Goal: Find specific page/section: Find specific page/section

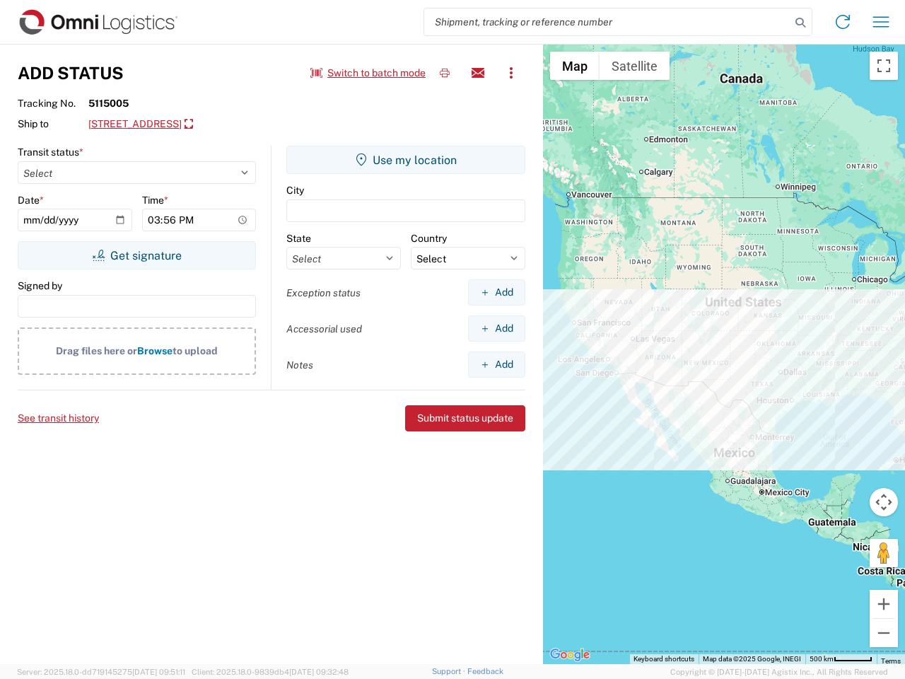
click at [607, 22] on input "search" at bounding box center [607, 21] width 366 height 27
click at [800, 23] on icon at bounding box center [800, 23] width 20 height 20
click at [843, 22] on icon at bounding box center [842, 22] width 23 height 23
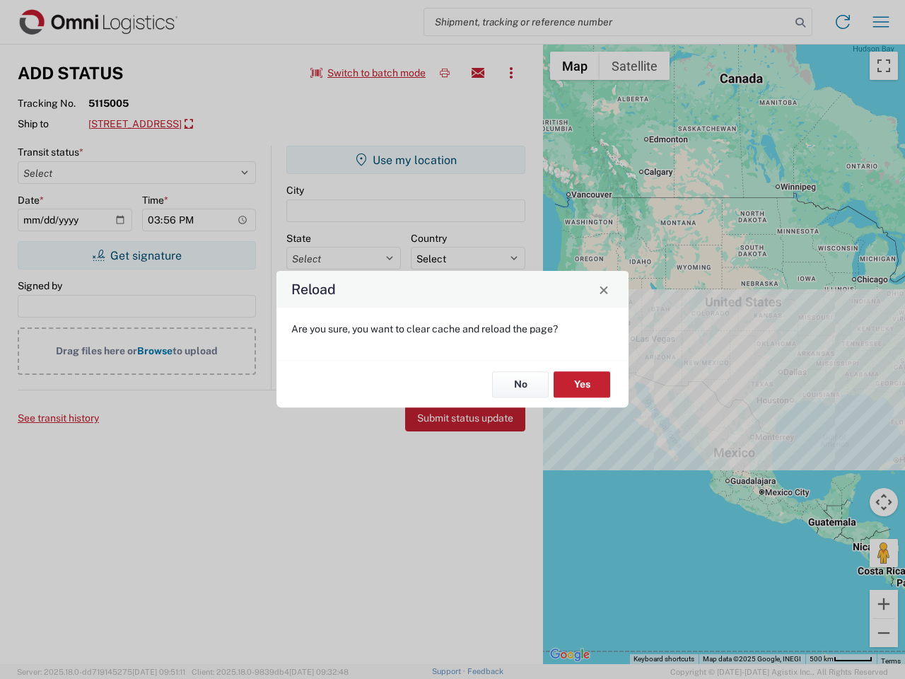
click at [881, 22] on div "Reload Are you sure, you want to clear cache and reload the page? No Yes" at bounding box center [452, 339] width 905 height 679
click at [368, 73] on div "Reload Are you sure, you want to clear cache and reload the page? No Yes" at bounding box center [452, 339] width 905 height 679
click at [445, 73] on div "Reload Are you sure, you want to clear cache and reload the page? No Yes" at bounding box center [452, 339] width 905 height 679
click at [478, 73] on div "Reload Are you sure, you want to clear cache and reload the page? No Yes" at bounding box center [452, 339] width 905 height 679
click at [511, 73] on div "Reload Are you sure, you want to clear cache and reload the page? No Yes" at bounding box center [452, 339] width 905 height 679
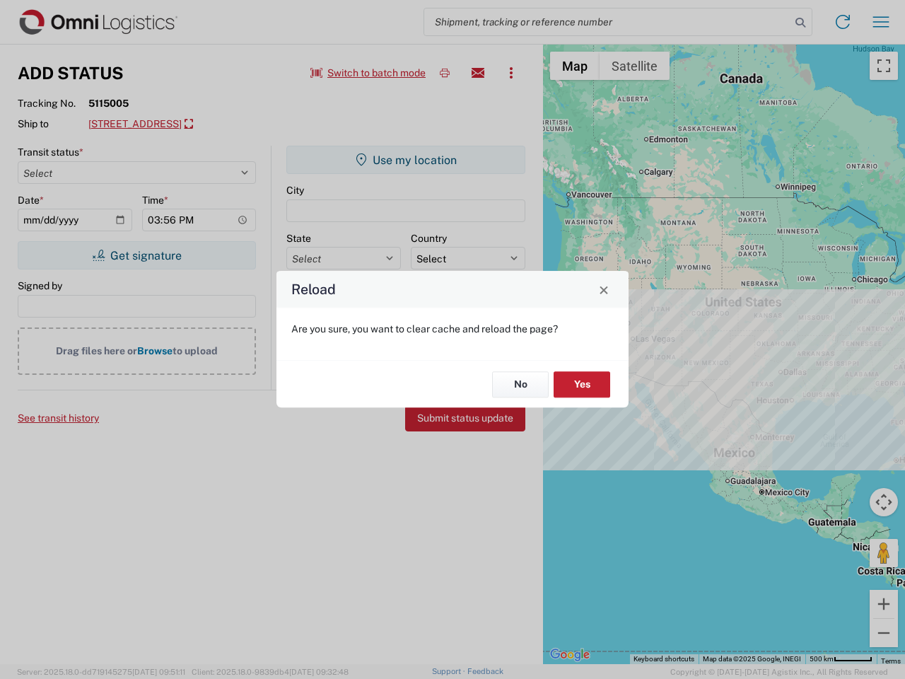
click at [216, 124] on div "Reload Are you sure, you want to clear cache and reload the page? No Yes" at bounding box center [452, 339] width 905 height 679
click at [136, 255] on div "Reload Are you sure, you want to clear cache and reload the page? No Yes" at bounding box center [452, 339] width 905 height 679
